Goal: Navigation & Orientation: Find specific page/section

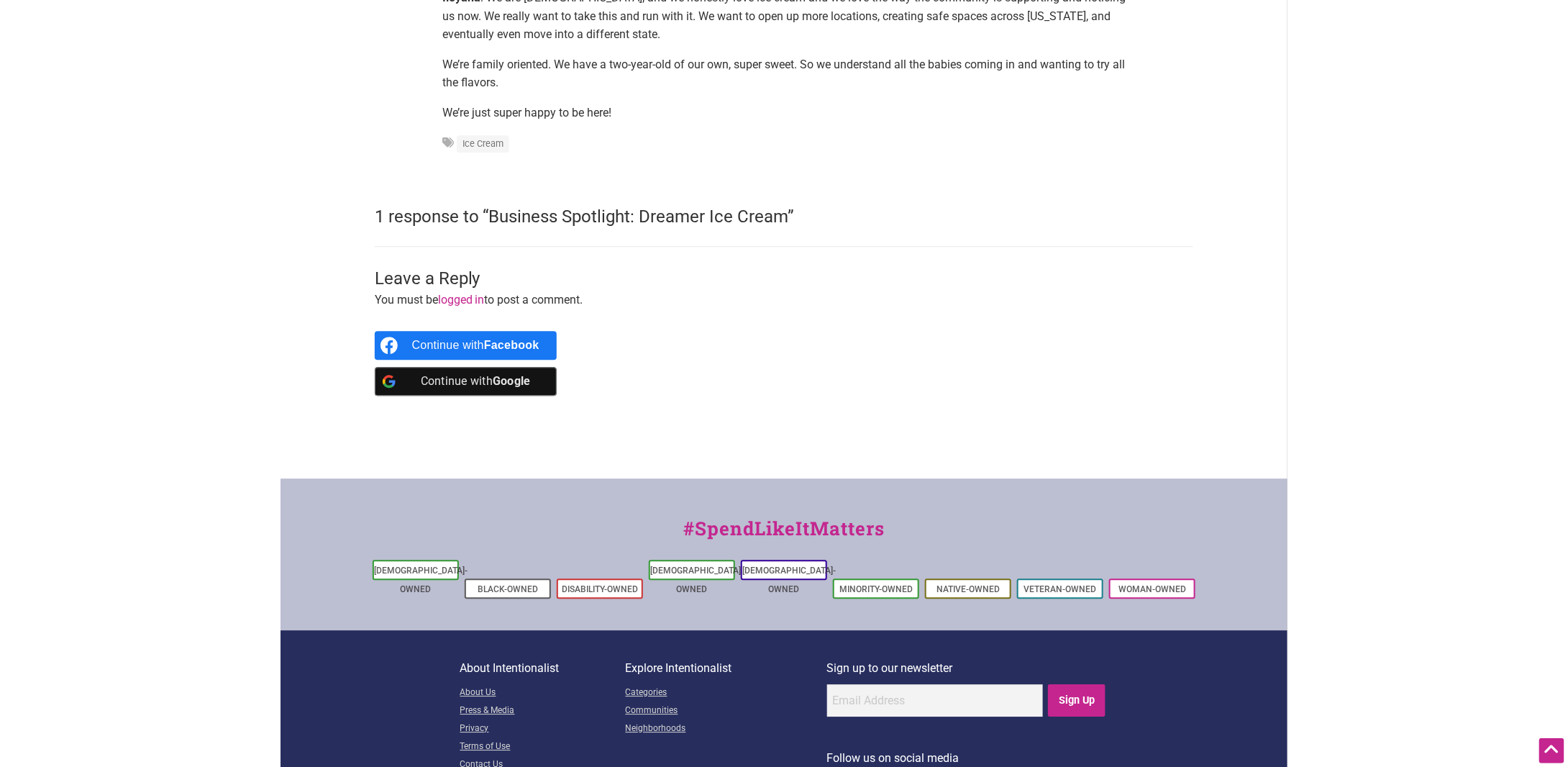
scroll to position [1836, 0]
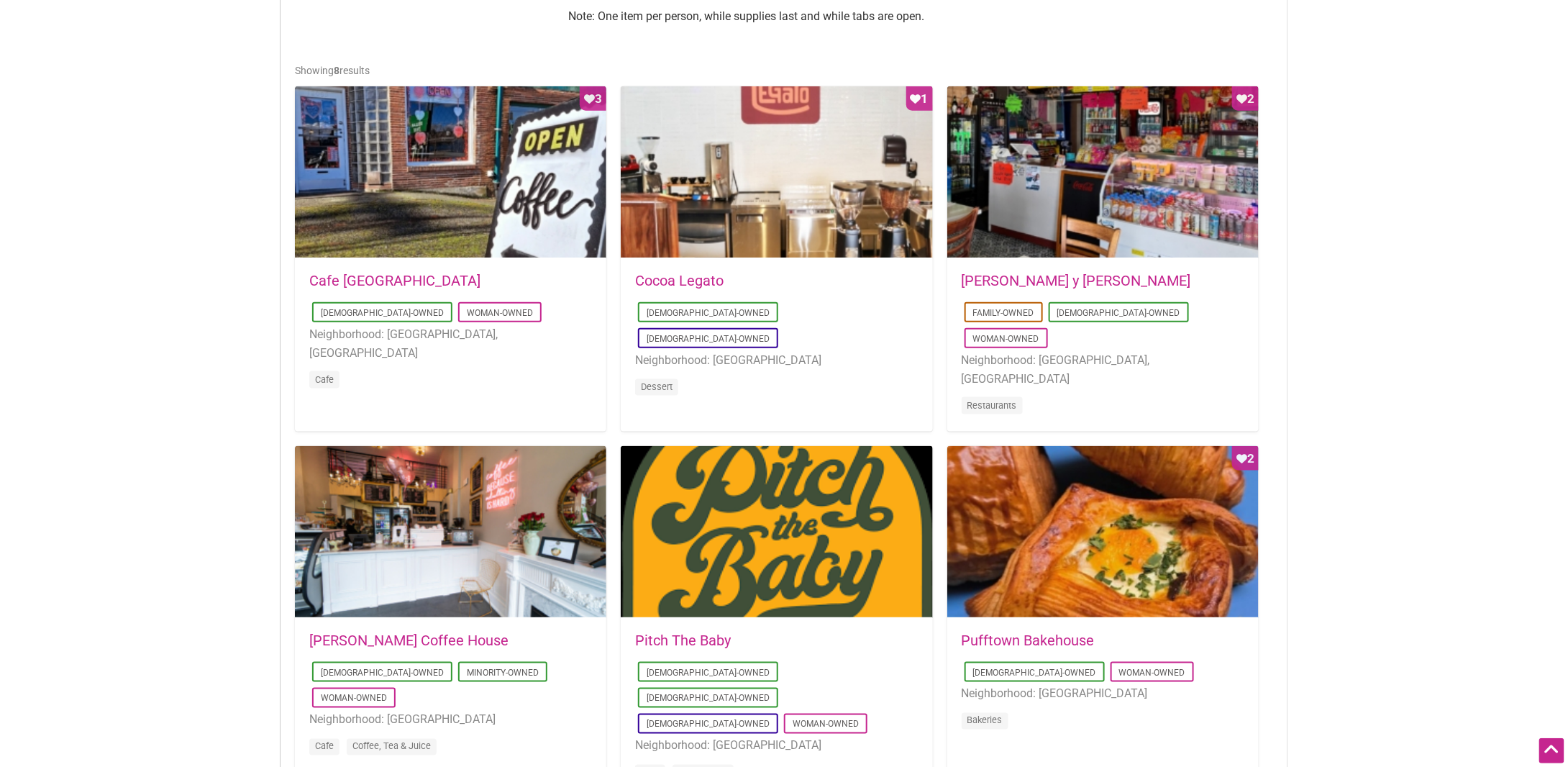
scroll to position [719, 0]
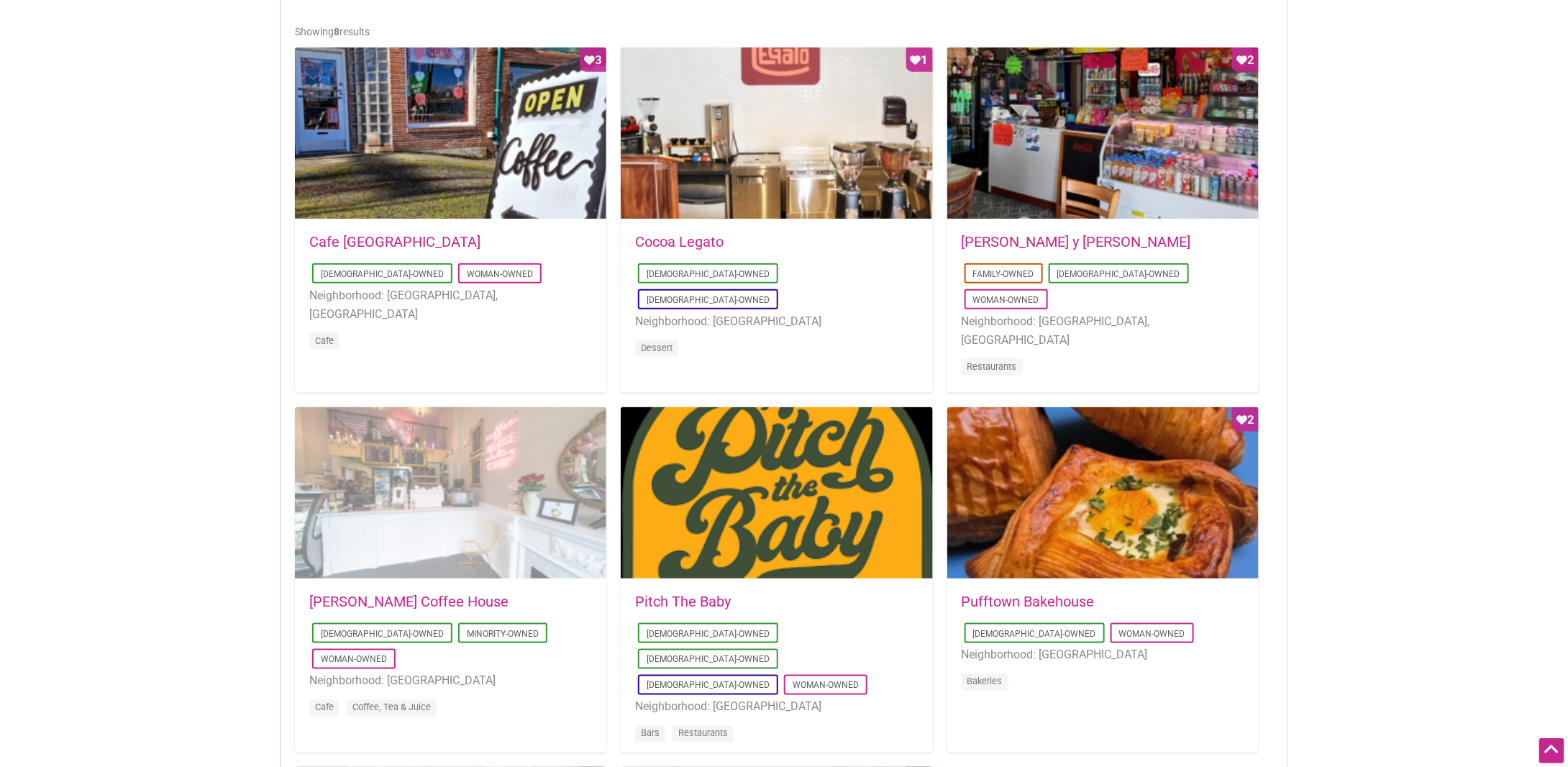
drag, startPoint x: 1070, startPoint y: 480, endPoint x: 473, endPoint y: 466, distance: 597.2
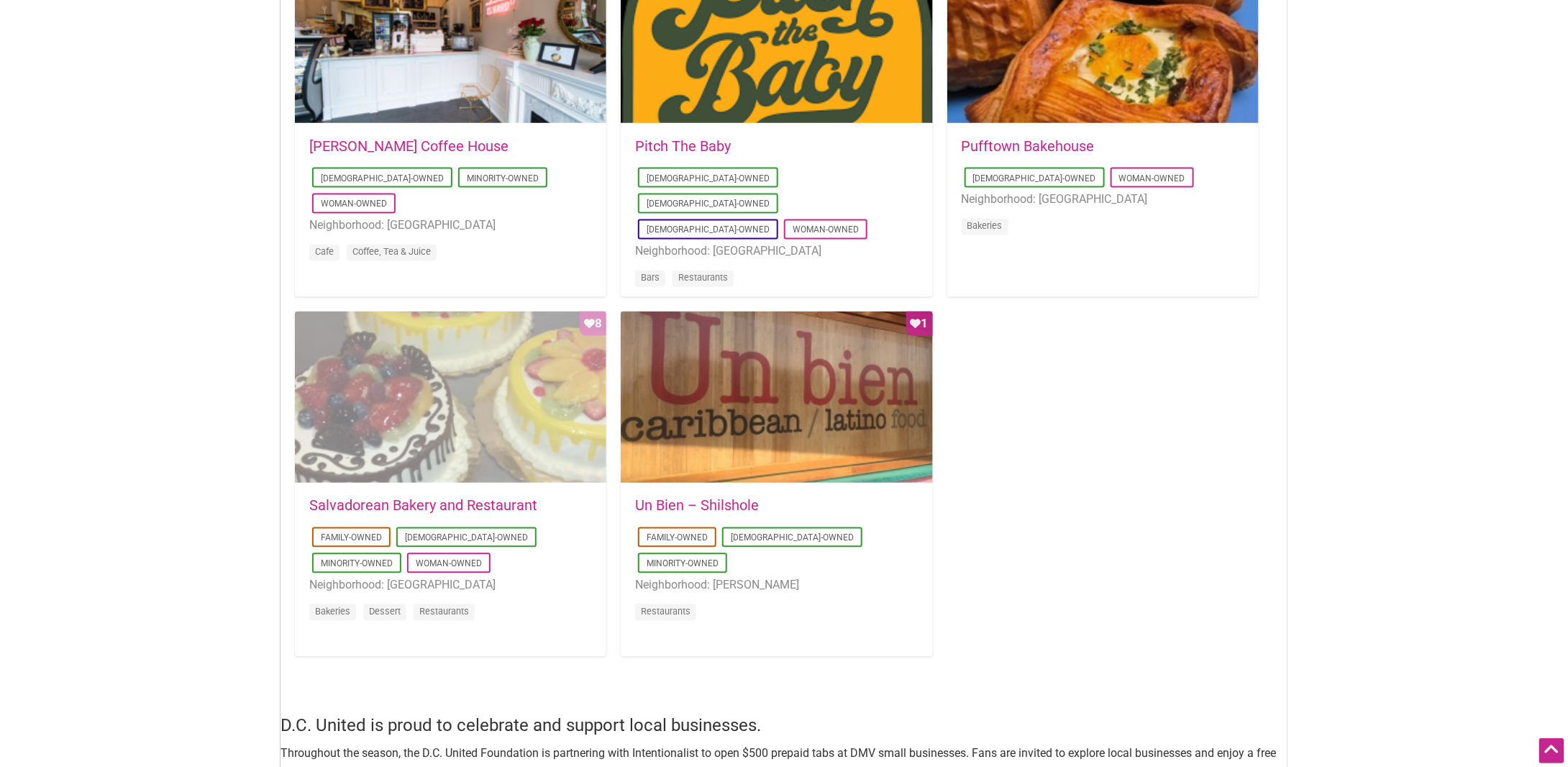
scroll to position [1224, 0]
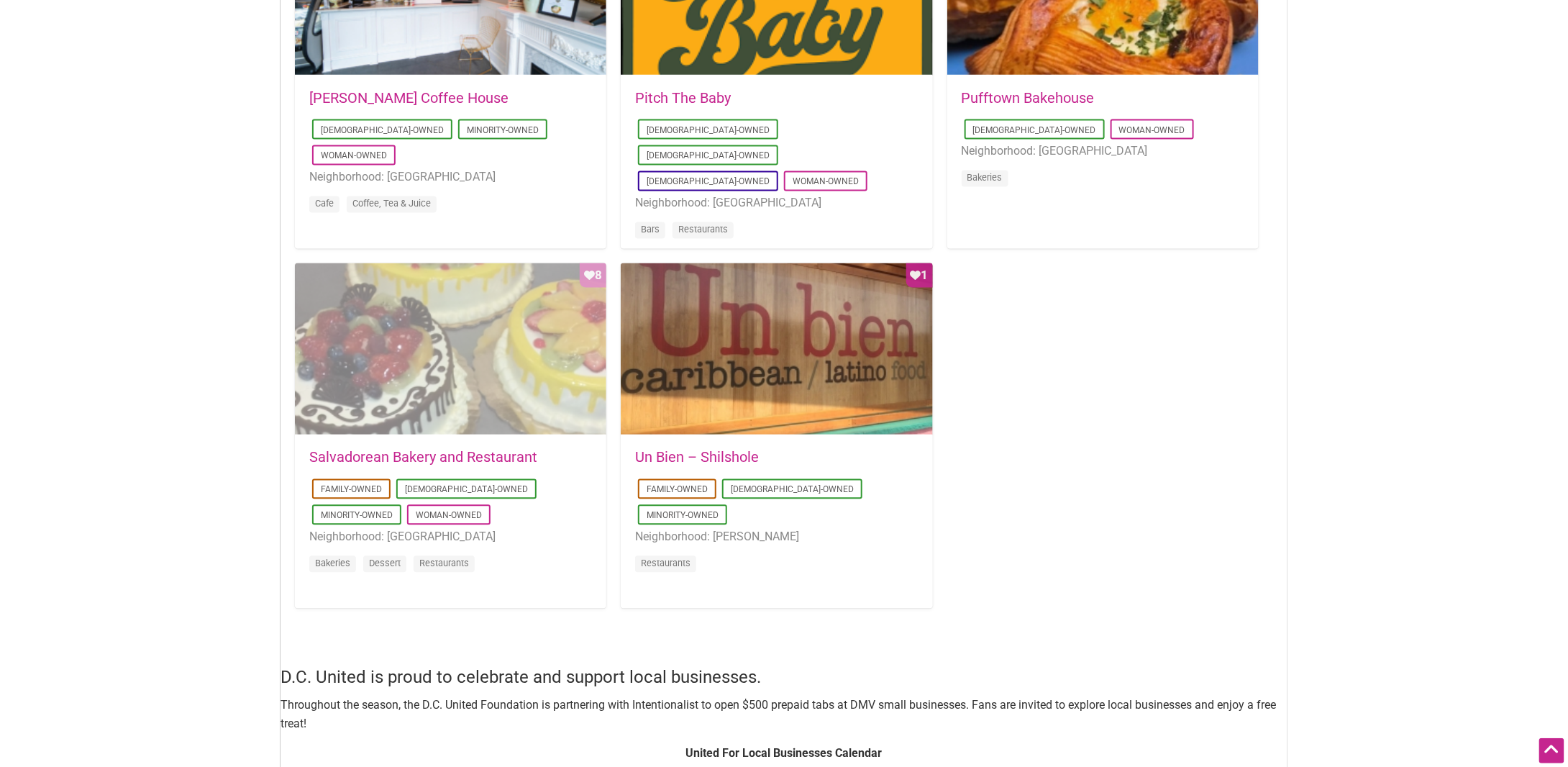
drag, startPoint x: 468, startPoint y: 352, endPoint x: 534, endPoint y: 360, distance: 66.5
click at [534, 360] on div "Favorite Count 8" at bounding box center [450, 350] width 312 height 173
